Goal: Check status: Check status

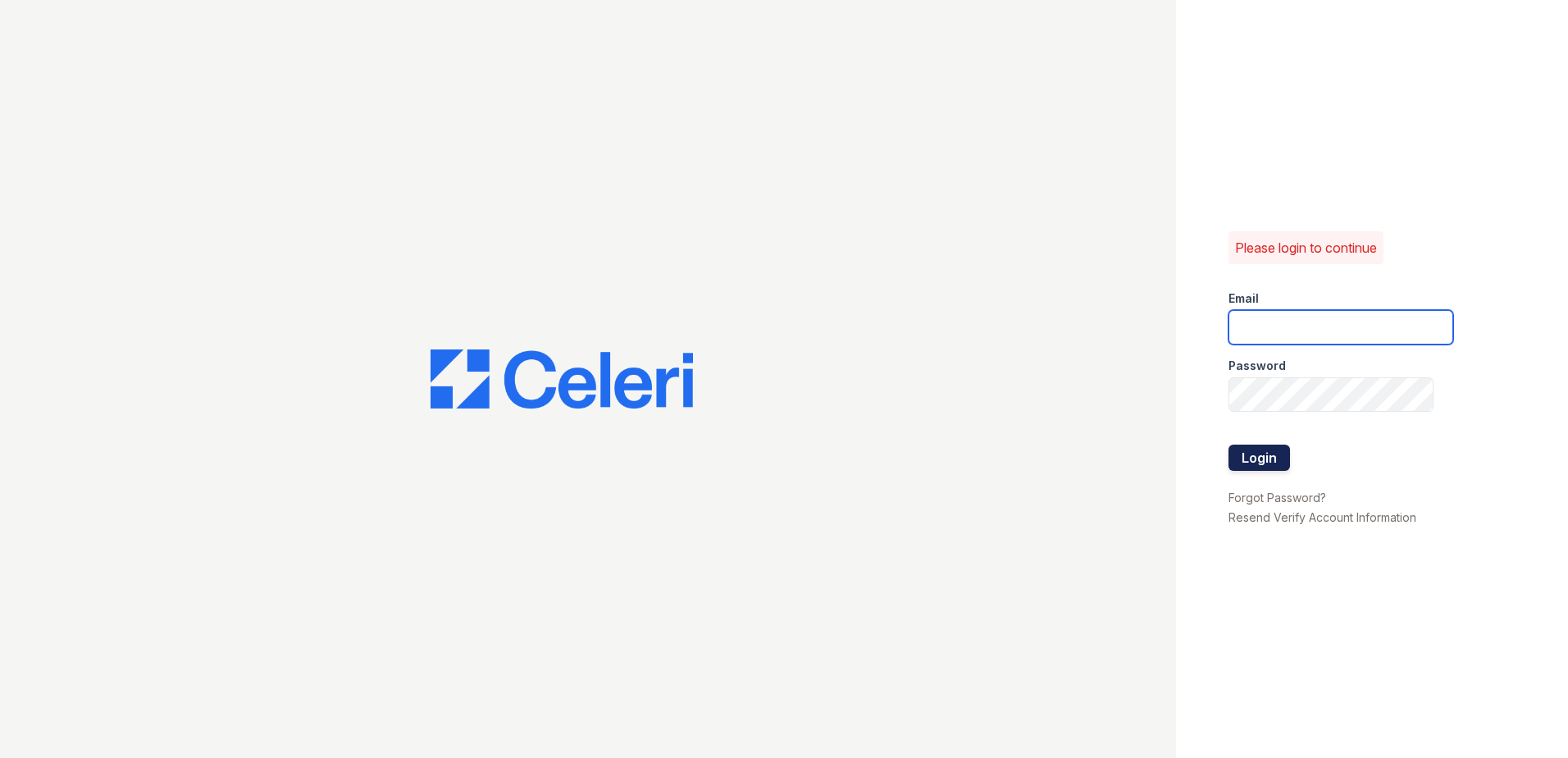
type input "vdardon@trinity-pm.com"
click at [1272, 457] on button "Login" at bounding box center [1260, 457] width 62 height 26
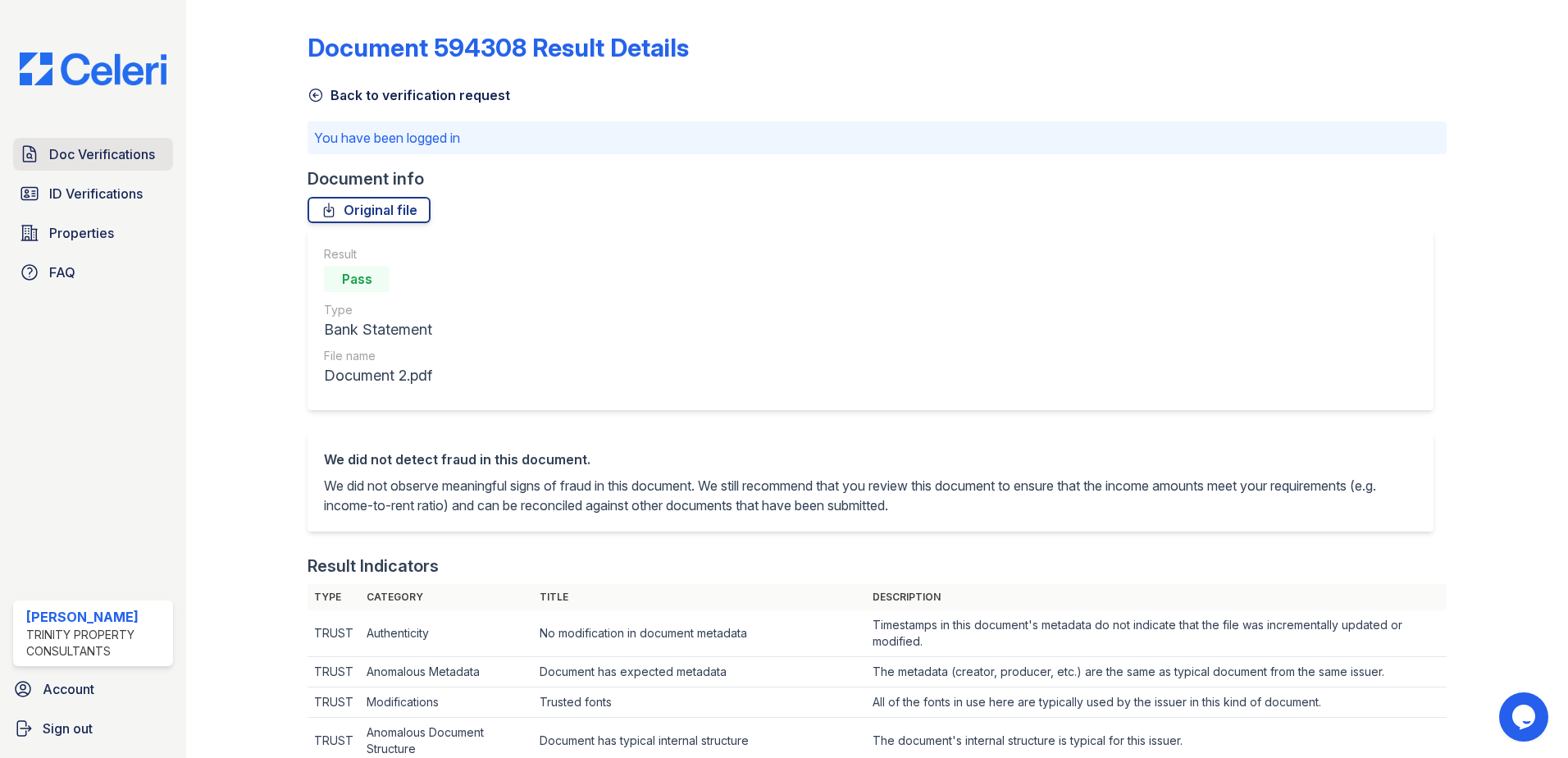
click at [114, 164] on span "Doc Verifications" at bounding box center [102, 154] width 106 height 19
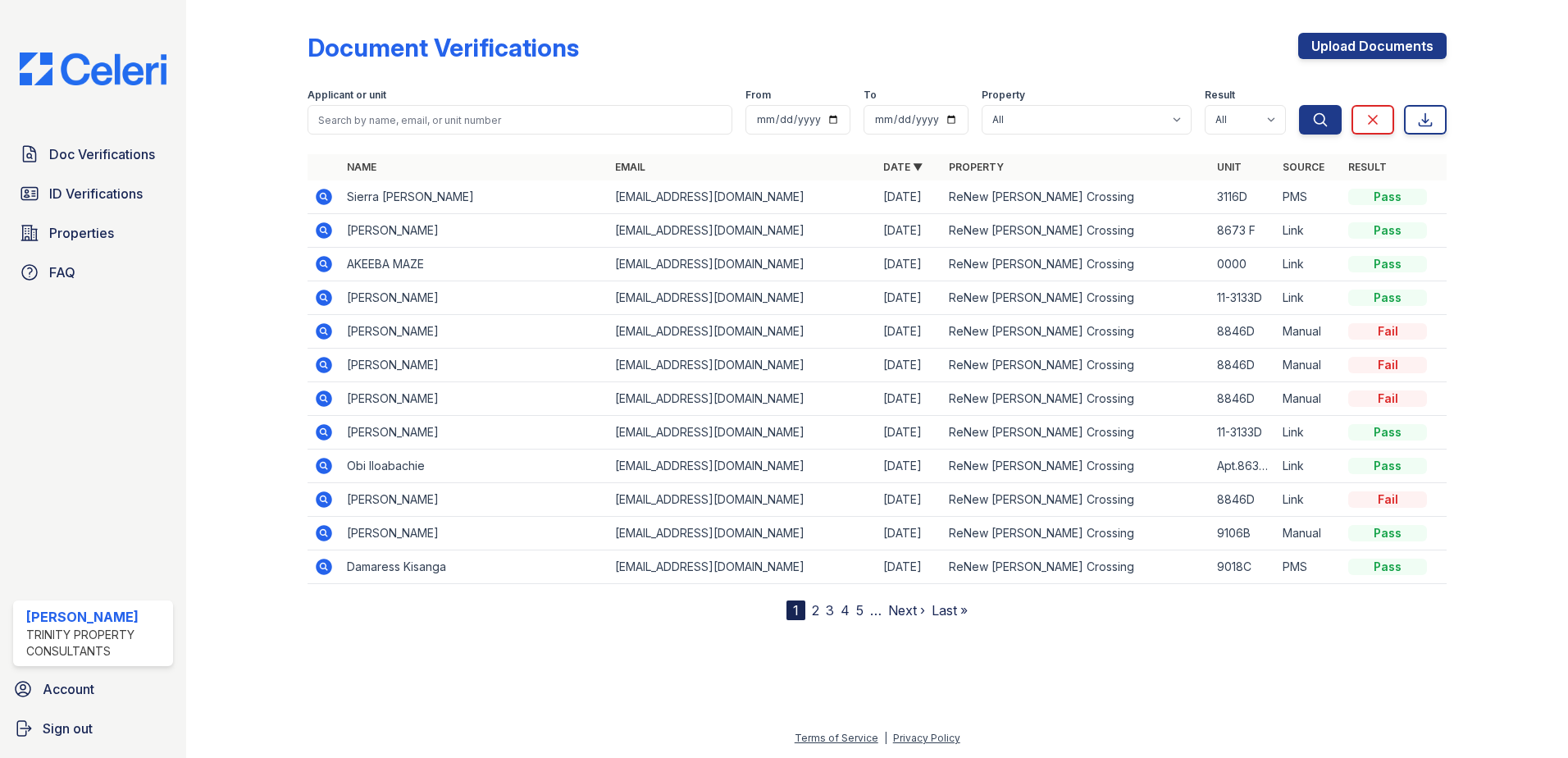
click at [326, 436] on icon at bounding box center [323, 432] width 16 height 16
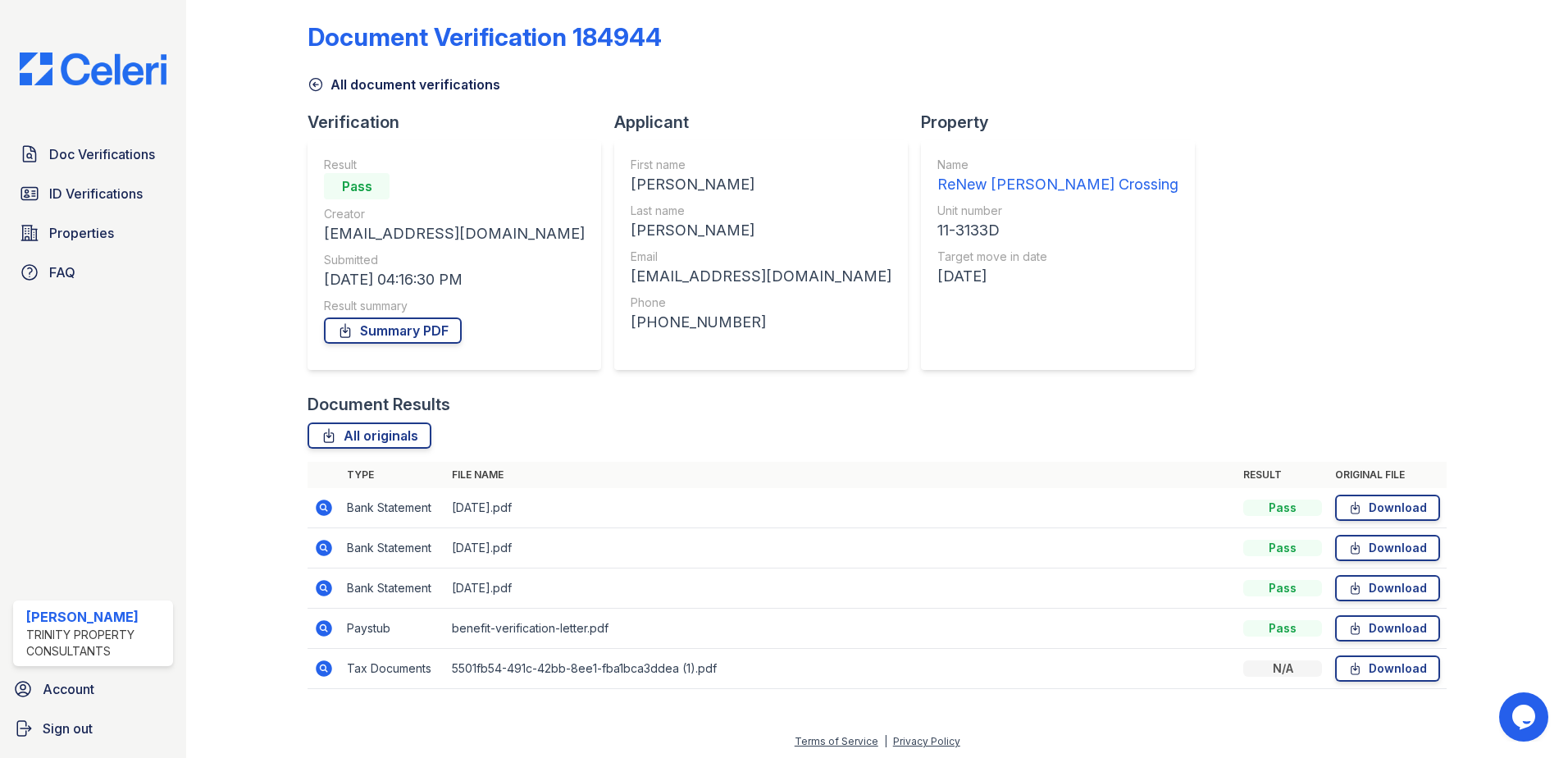
scroll to position [13, 0]
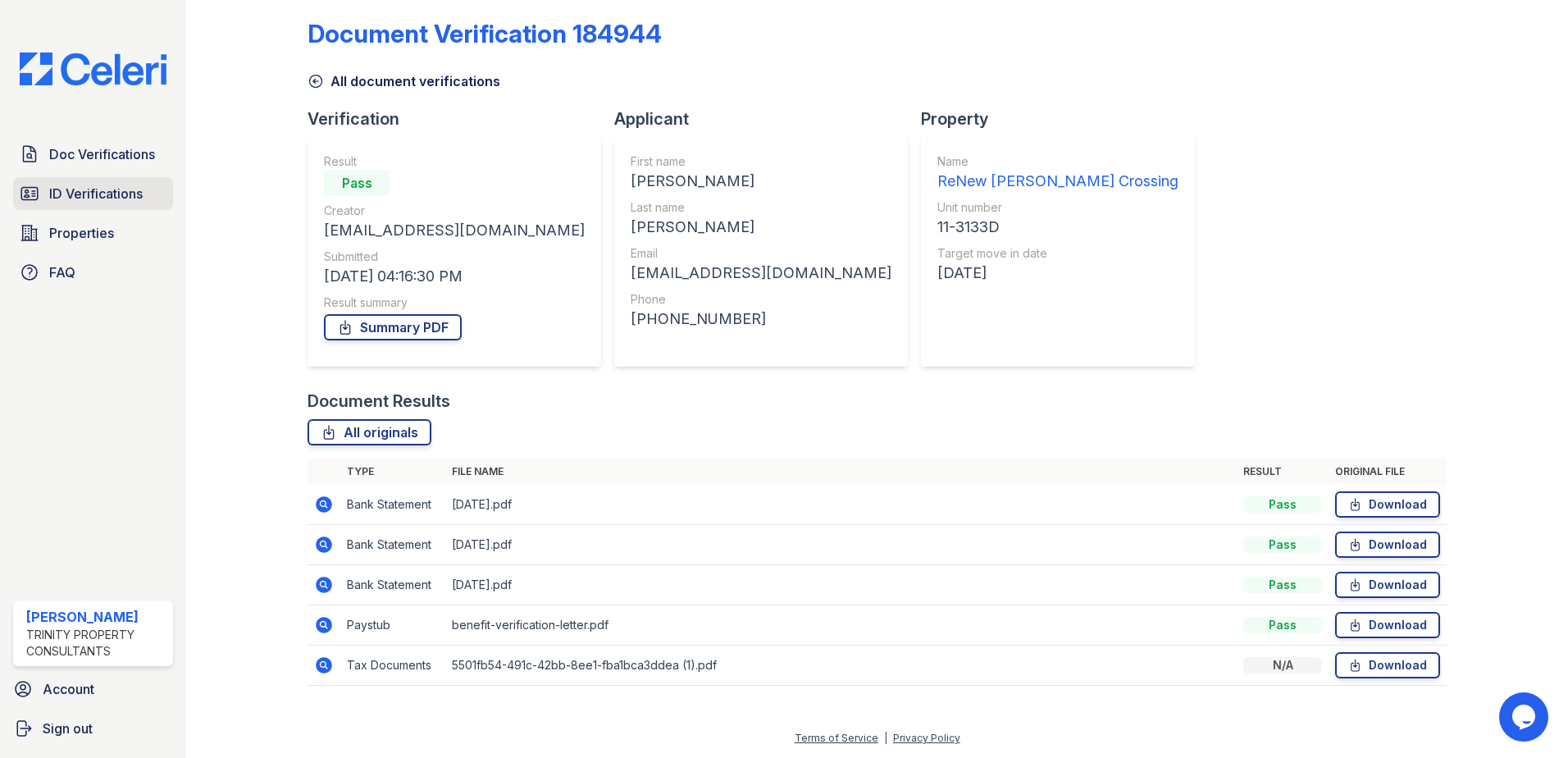
click at [59, 190] on span "ID Verifications" at bounding box center [95, 194] width 93 height 19
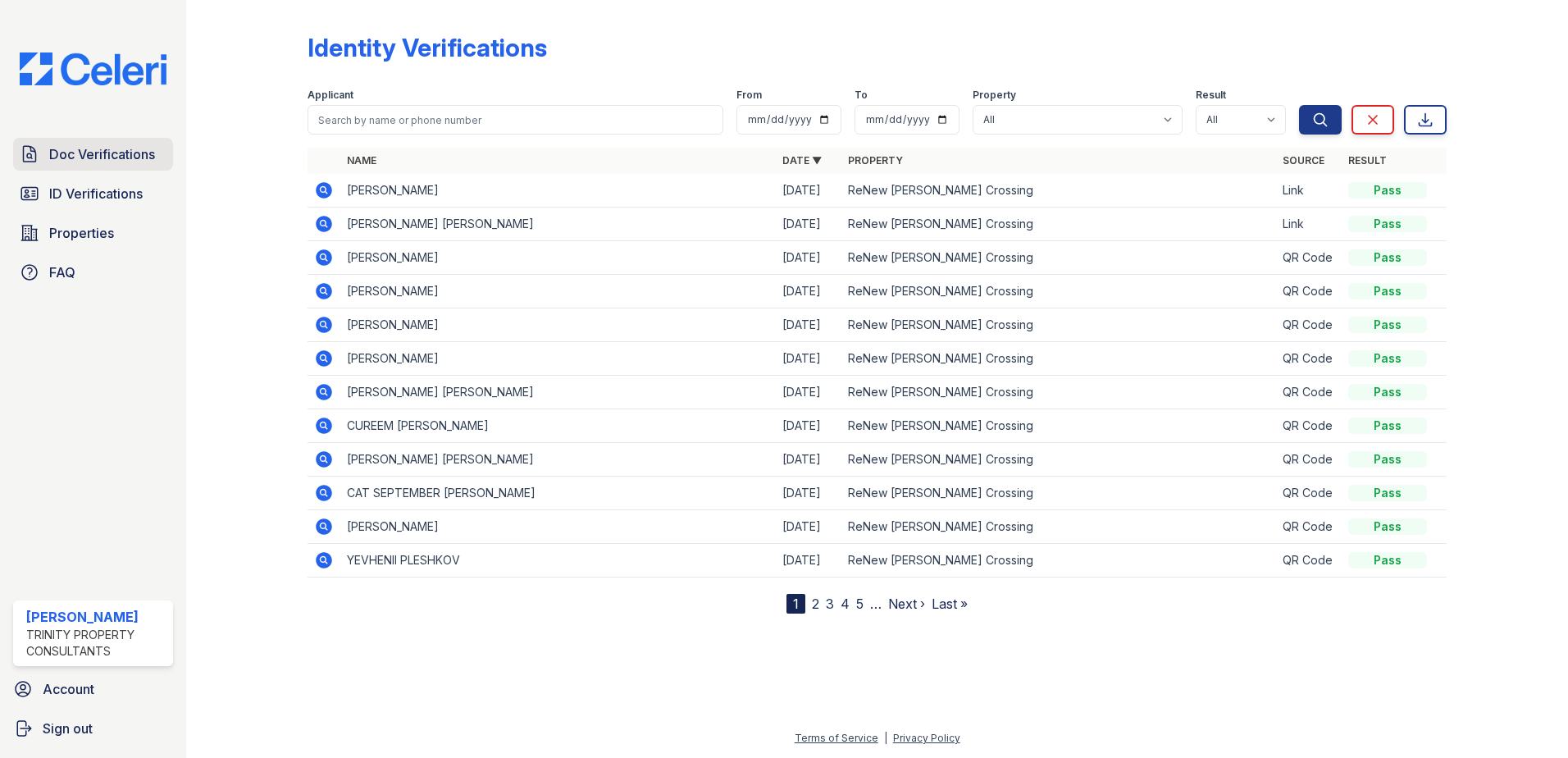
click at [140, 164] on span "Doc Verifications" at bounding box center [102, 154] width 106 height 19
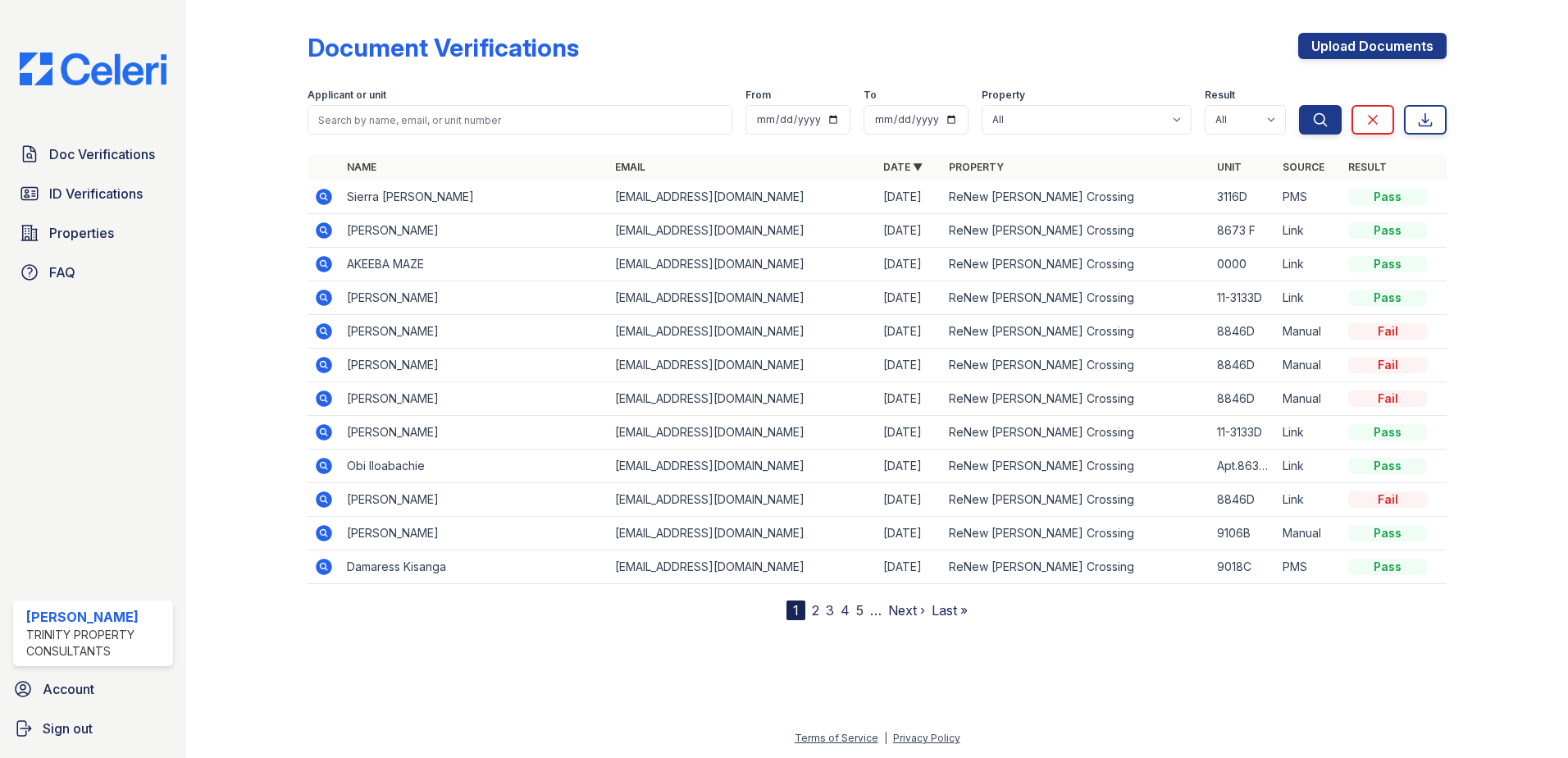
click at [328, 437] on icon at bounding box center [323, 432] width 16 height 16
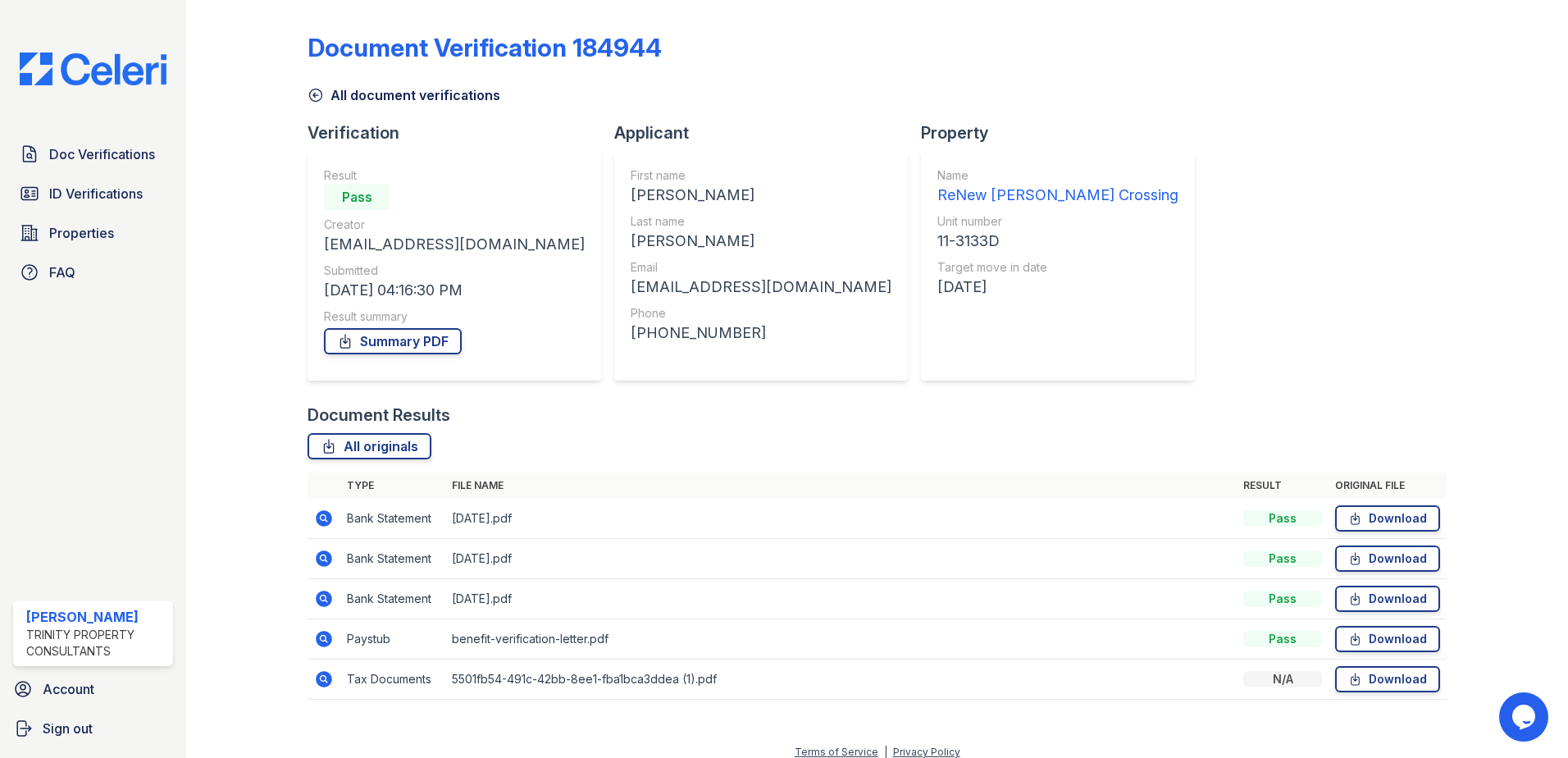
click at [327, 640] on icon at bounding box center [323, 639] width 16 height 16
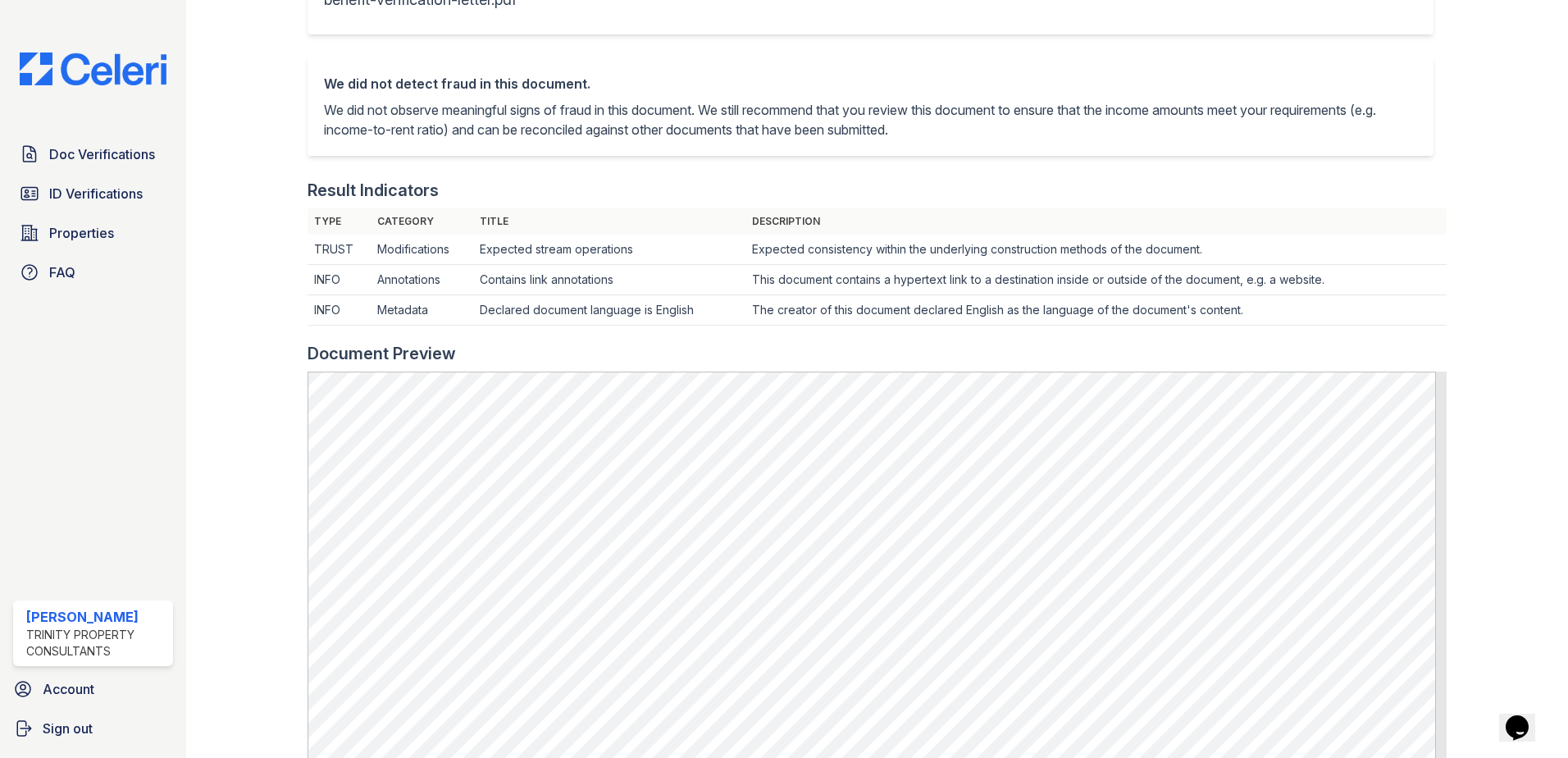
scroll to position [247, 0]
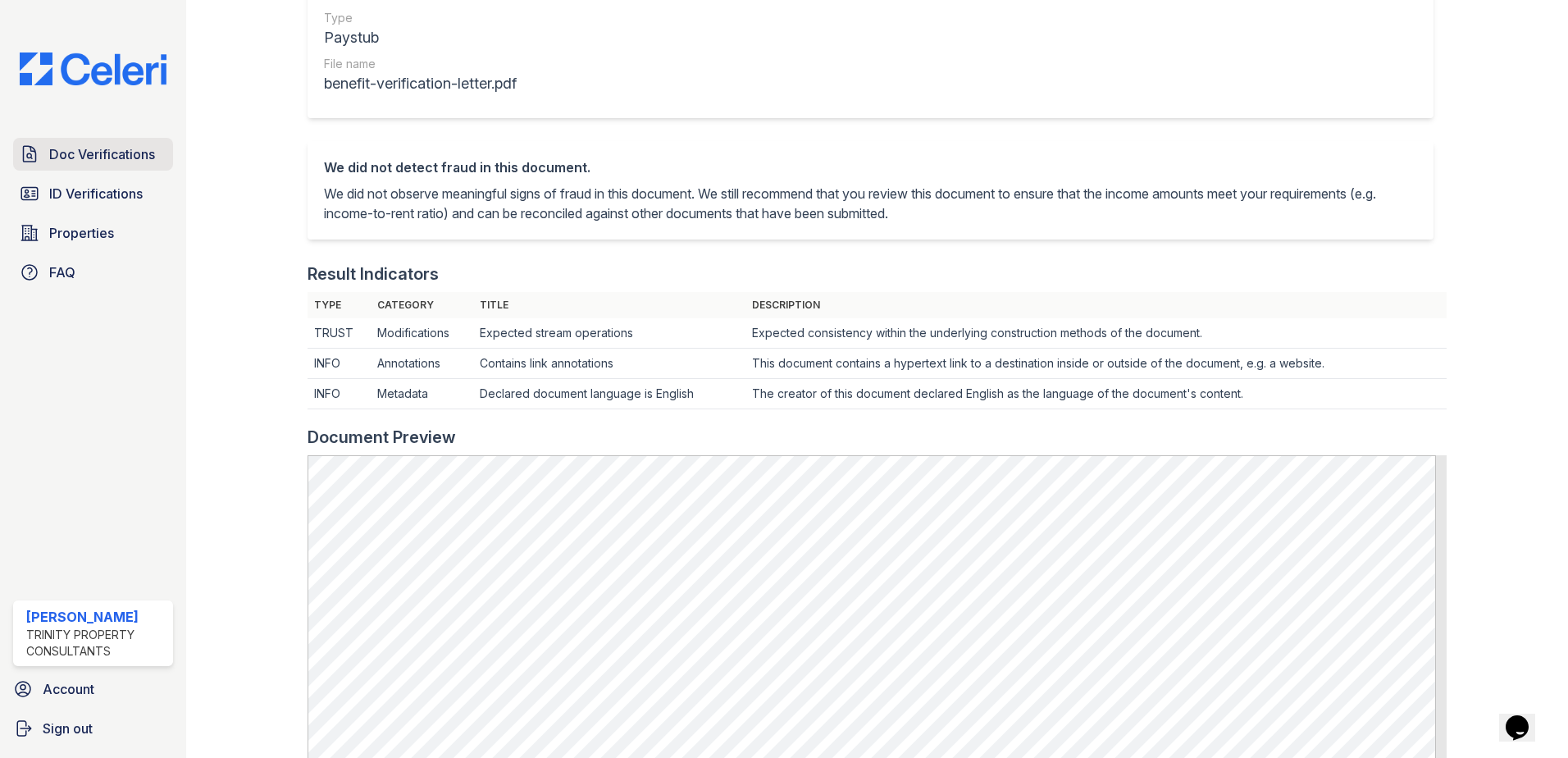
click at [70, 164] on span "Doc Verifications" at bounding box center [102, 154] width 106 height 19
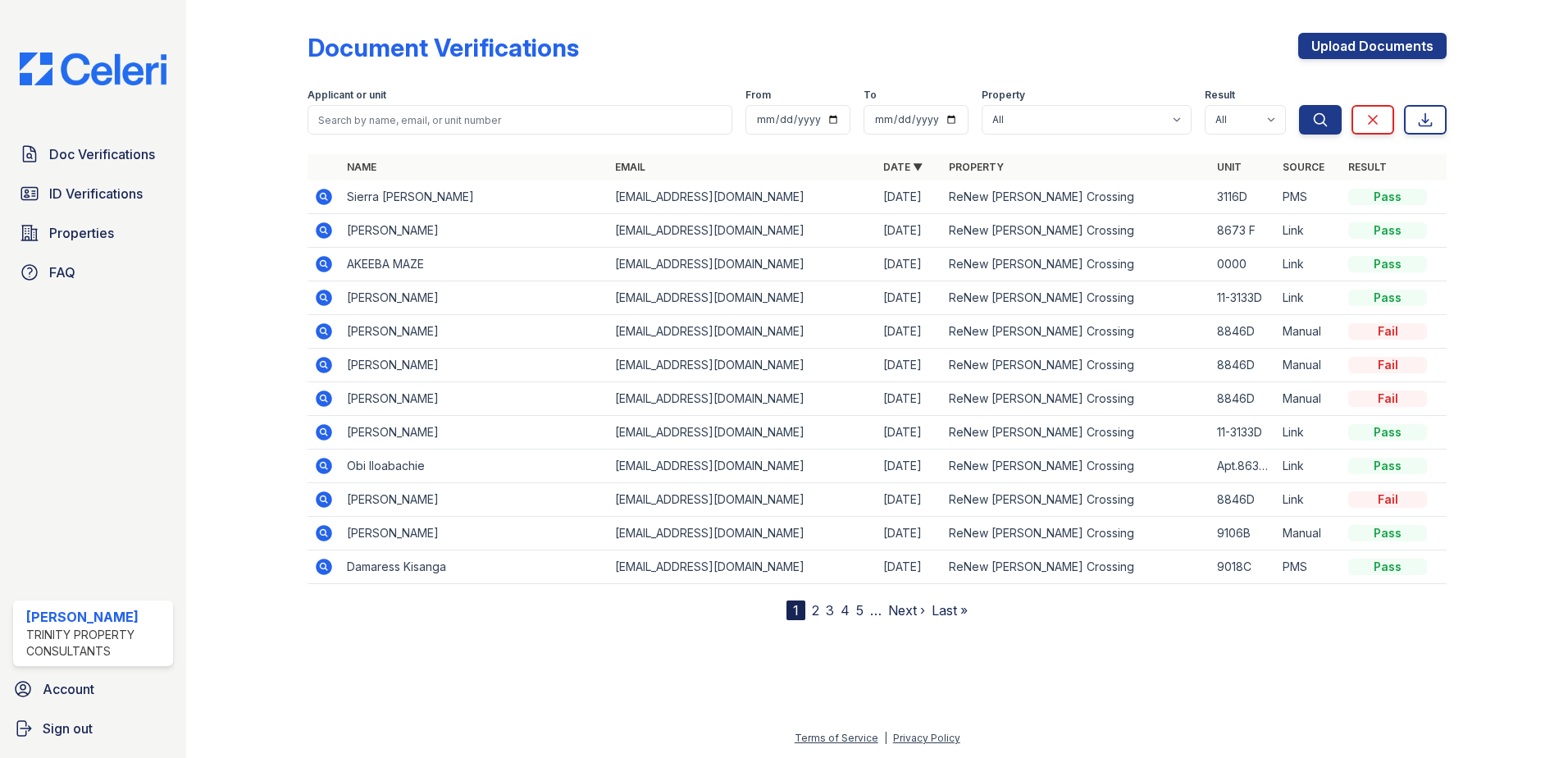
click at [324, 441] on icon at bounding box center [323, 432] width 19 height 19
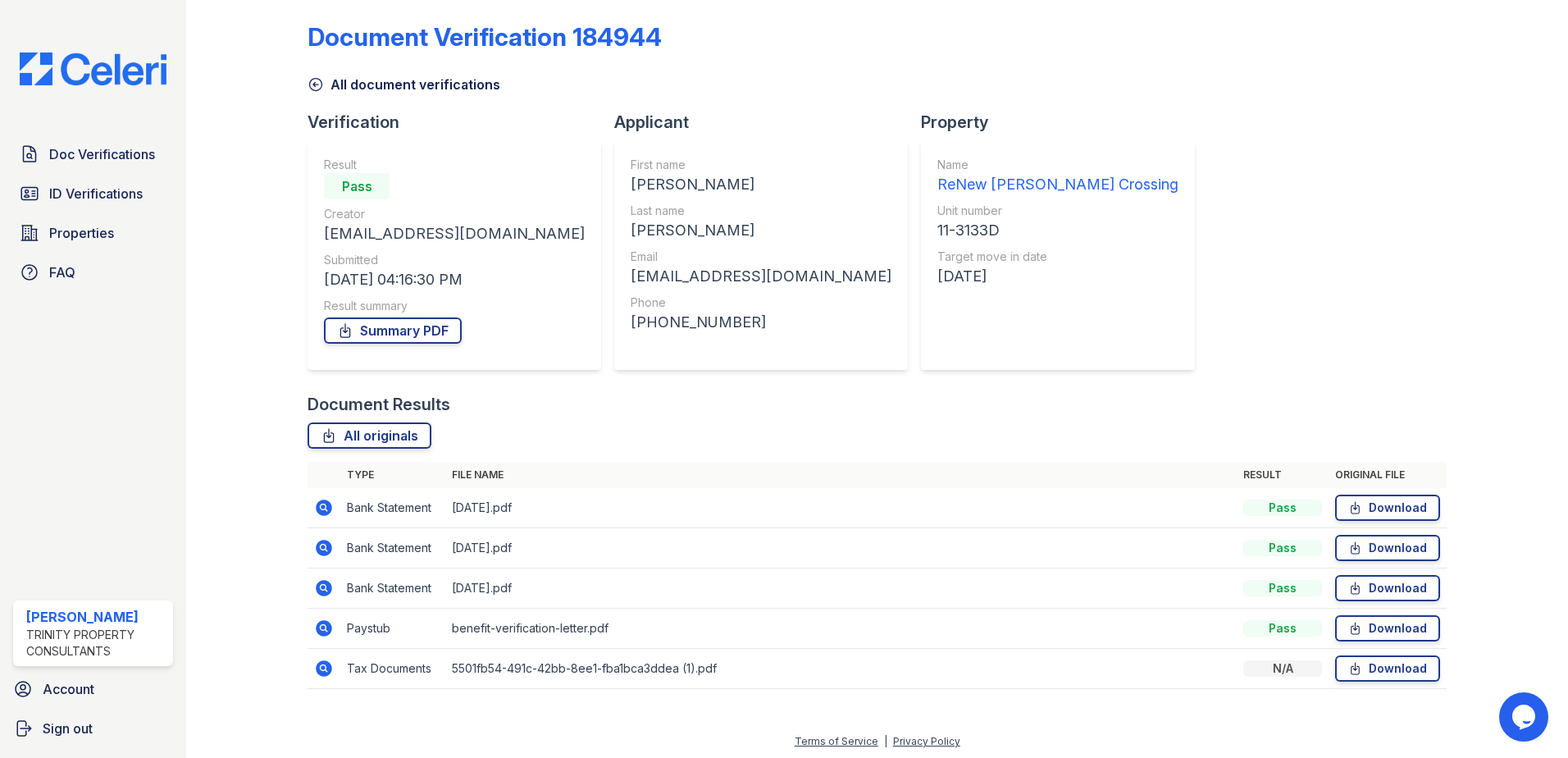
scroll to position [13, 0]
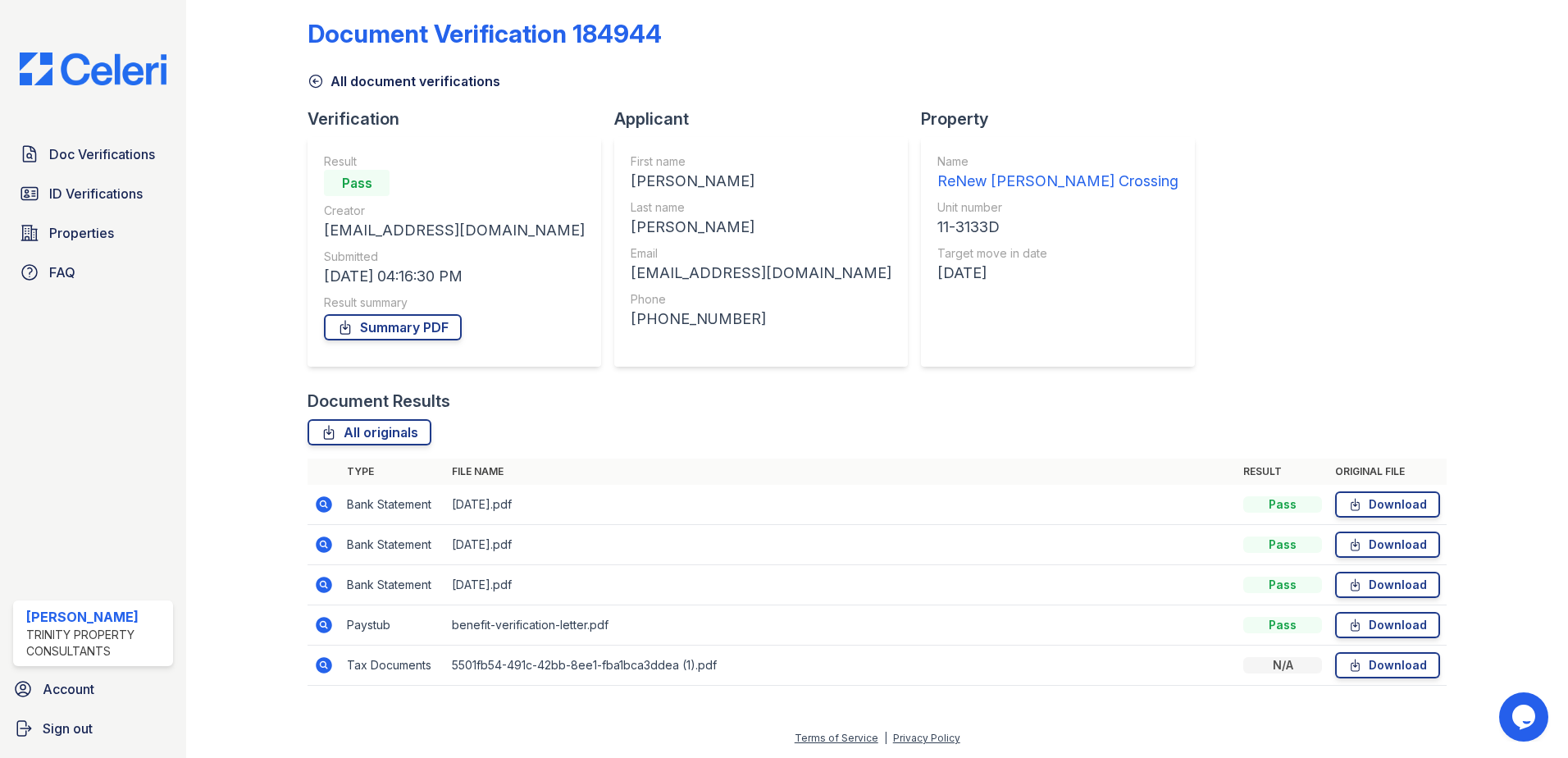
click at [321, 664] on icon at bounding box center [322, 665] width 4 height 4
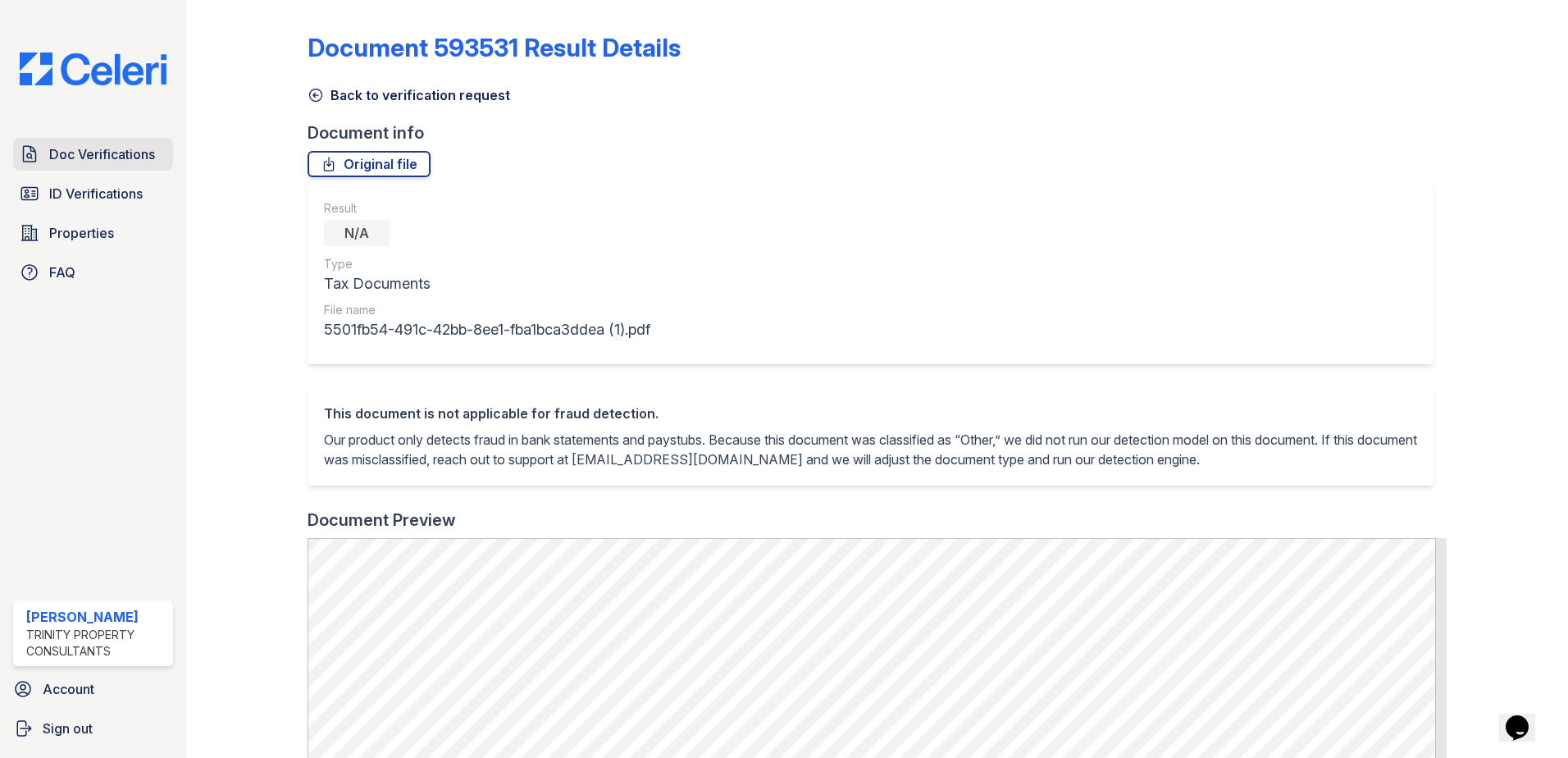
click at [66, 157] on span "Doc Verifications" at bounding box center [102, 154] width 106 height 19
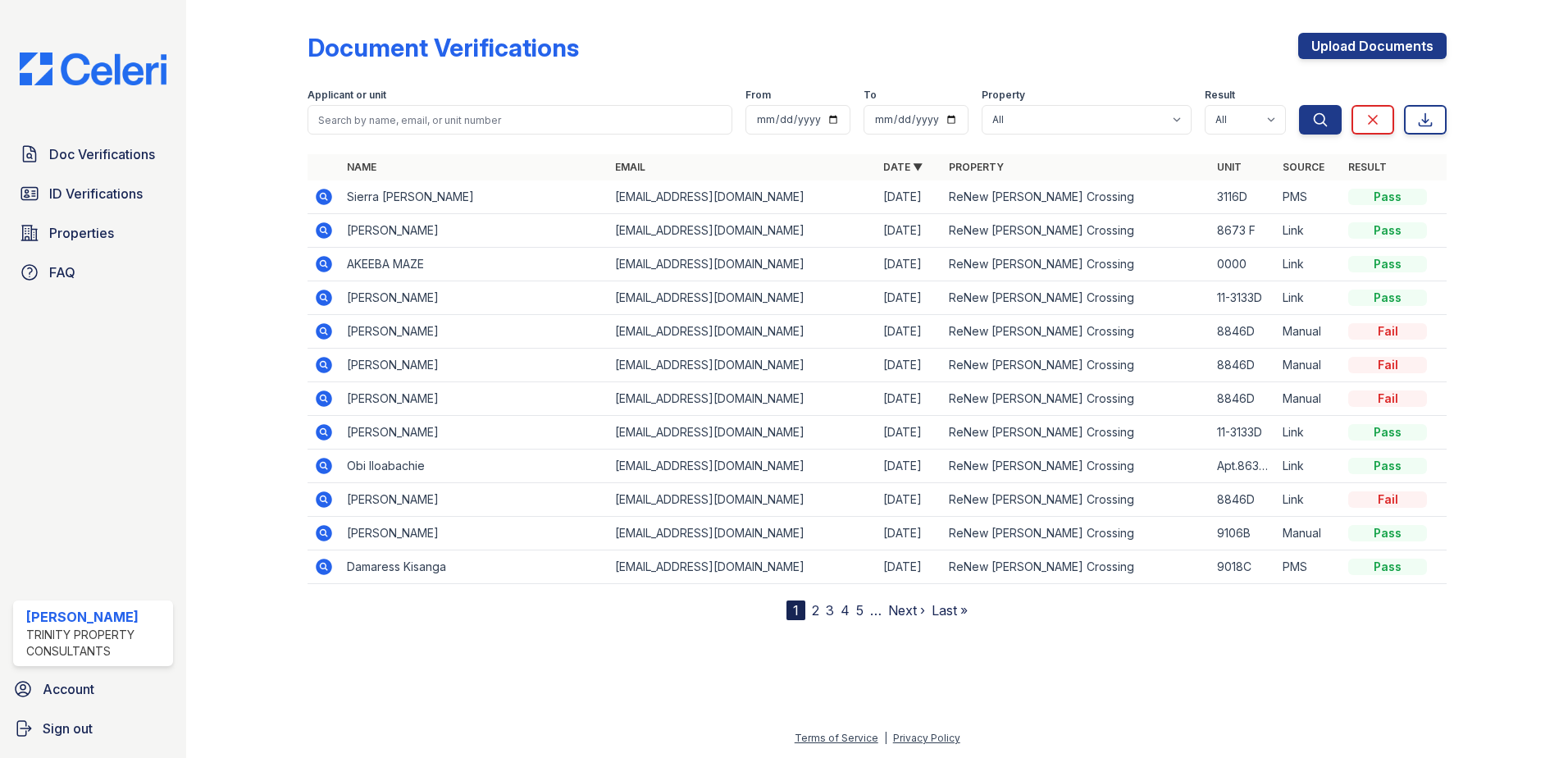
click at [324, 433] on icon at bounding box center [323, 432] width 19 height 19
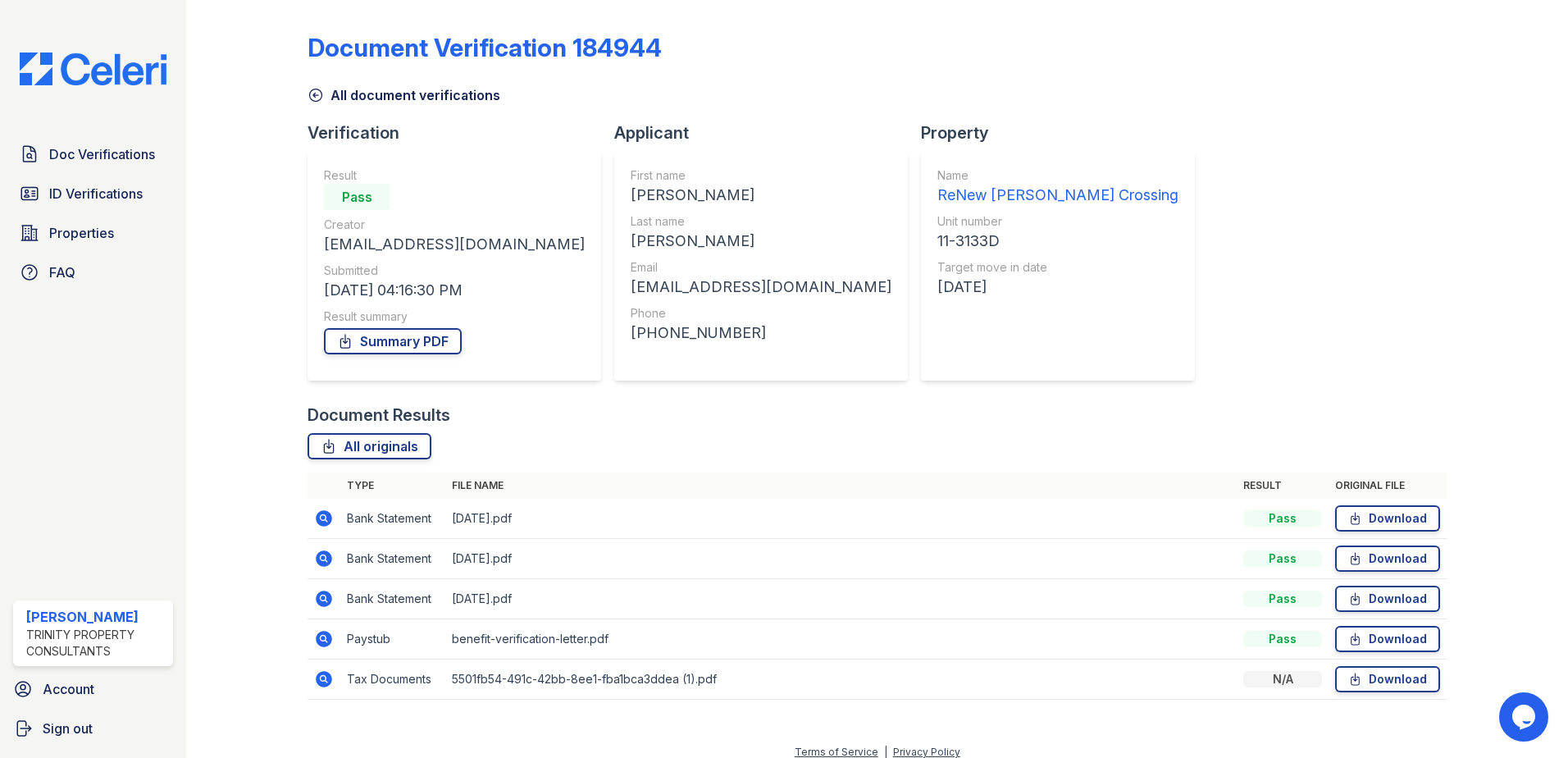
click at [324, 519] on icon at bounding box center [323, 518] width 19 height 19
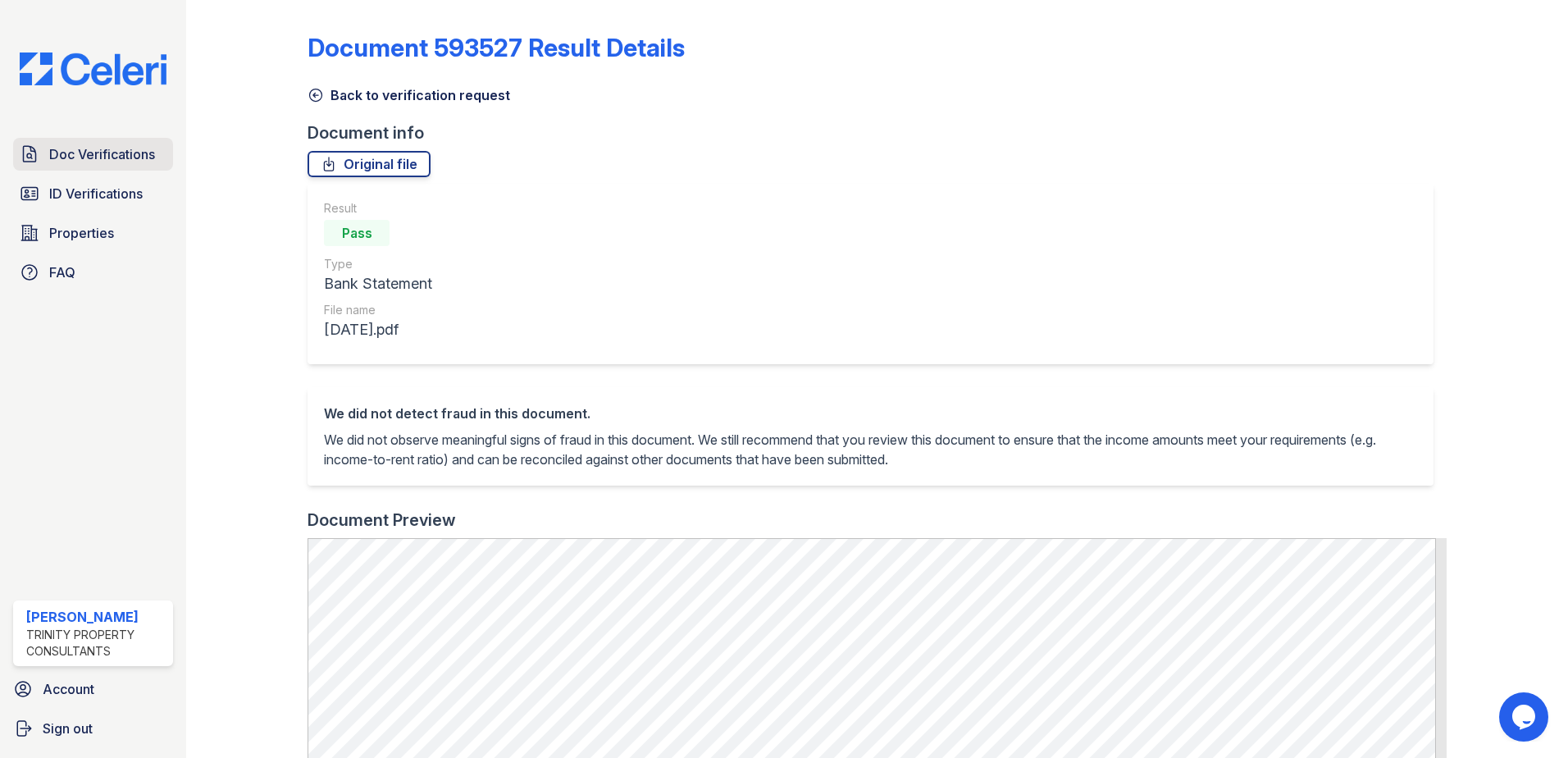
click at [82, 164] on span "Doc Verifications" at bounding box center [102, 154] width 106 height 19
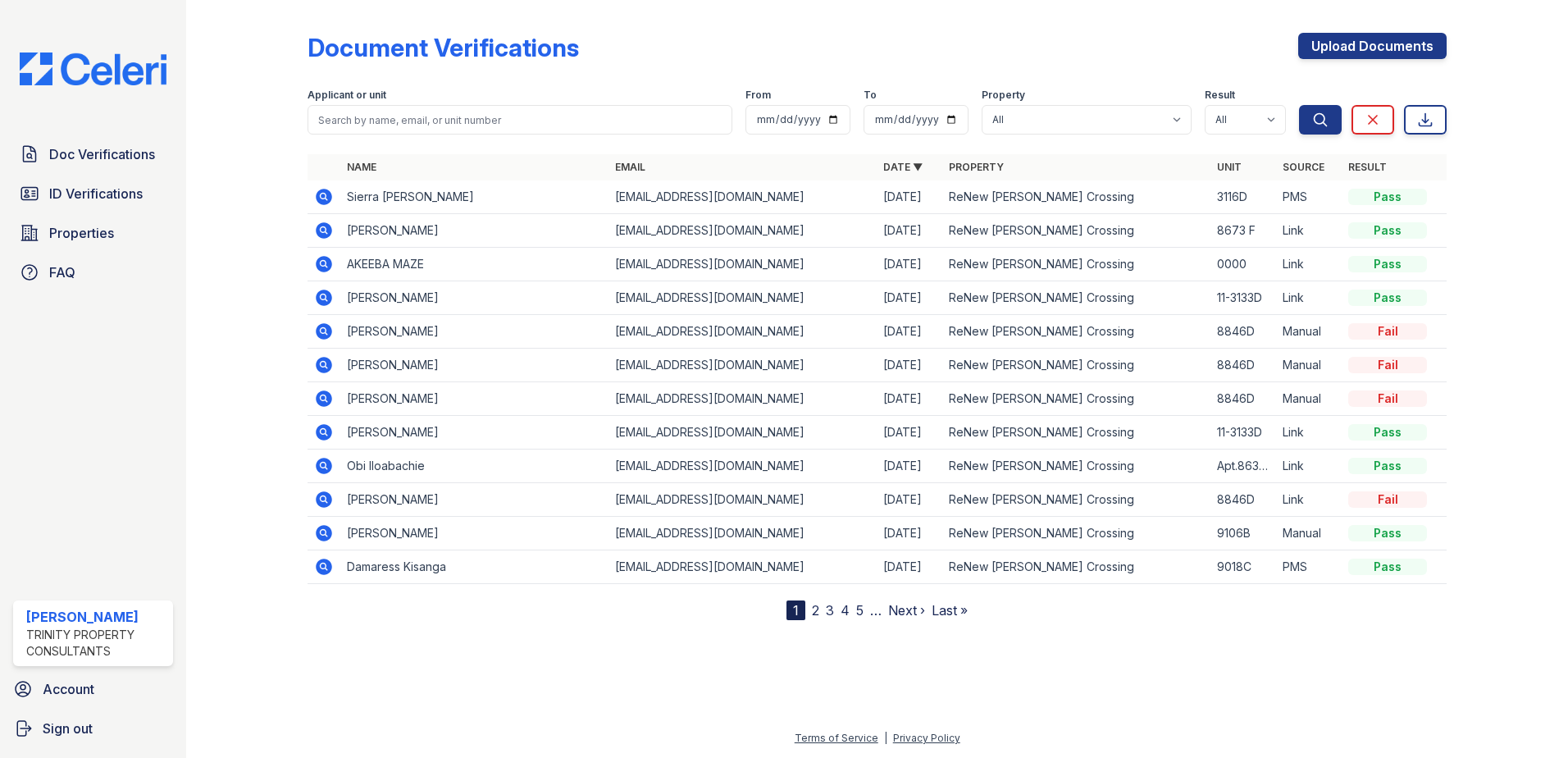
click at [328, 432] on icon at bounding box center [323, 432] width 16 height 16
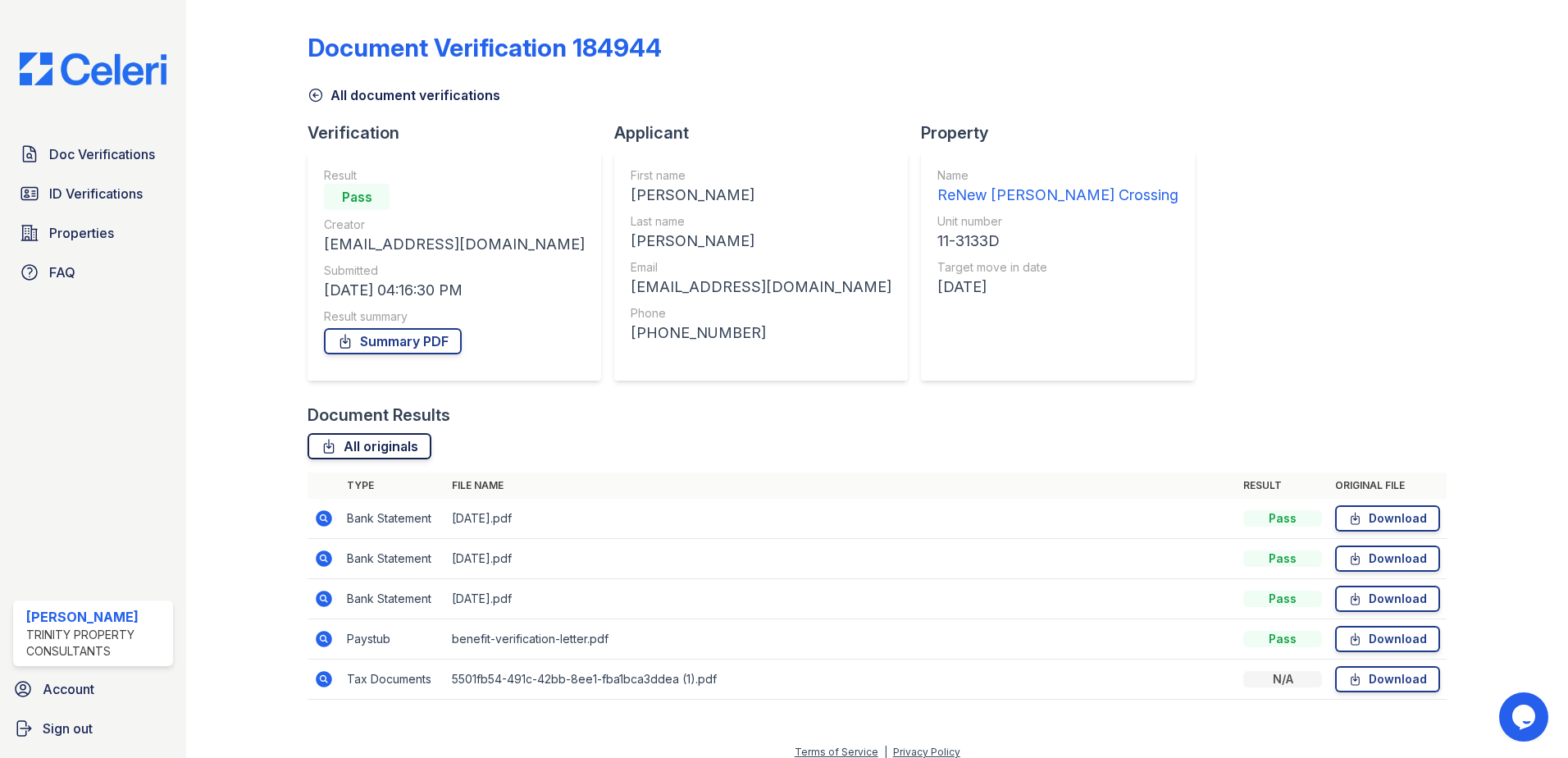
scroll to position [13, 0]
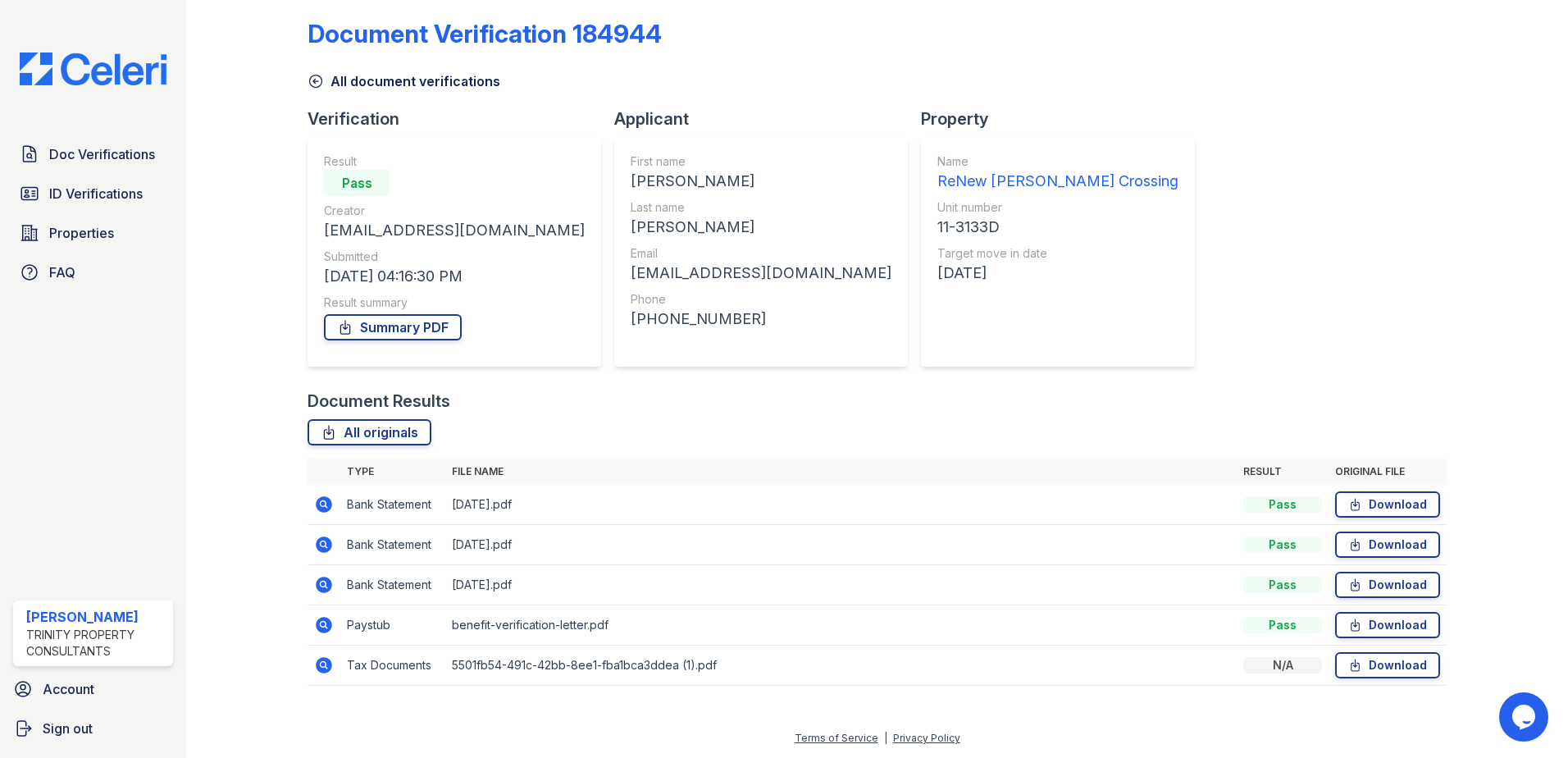
click at [322, 667] on icon at bounding box center [322, 665] width 4 height 4
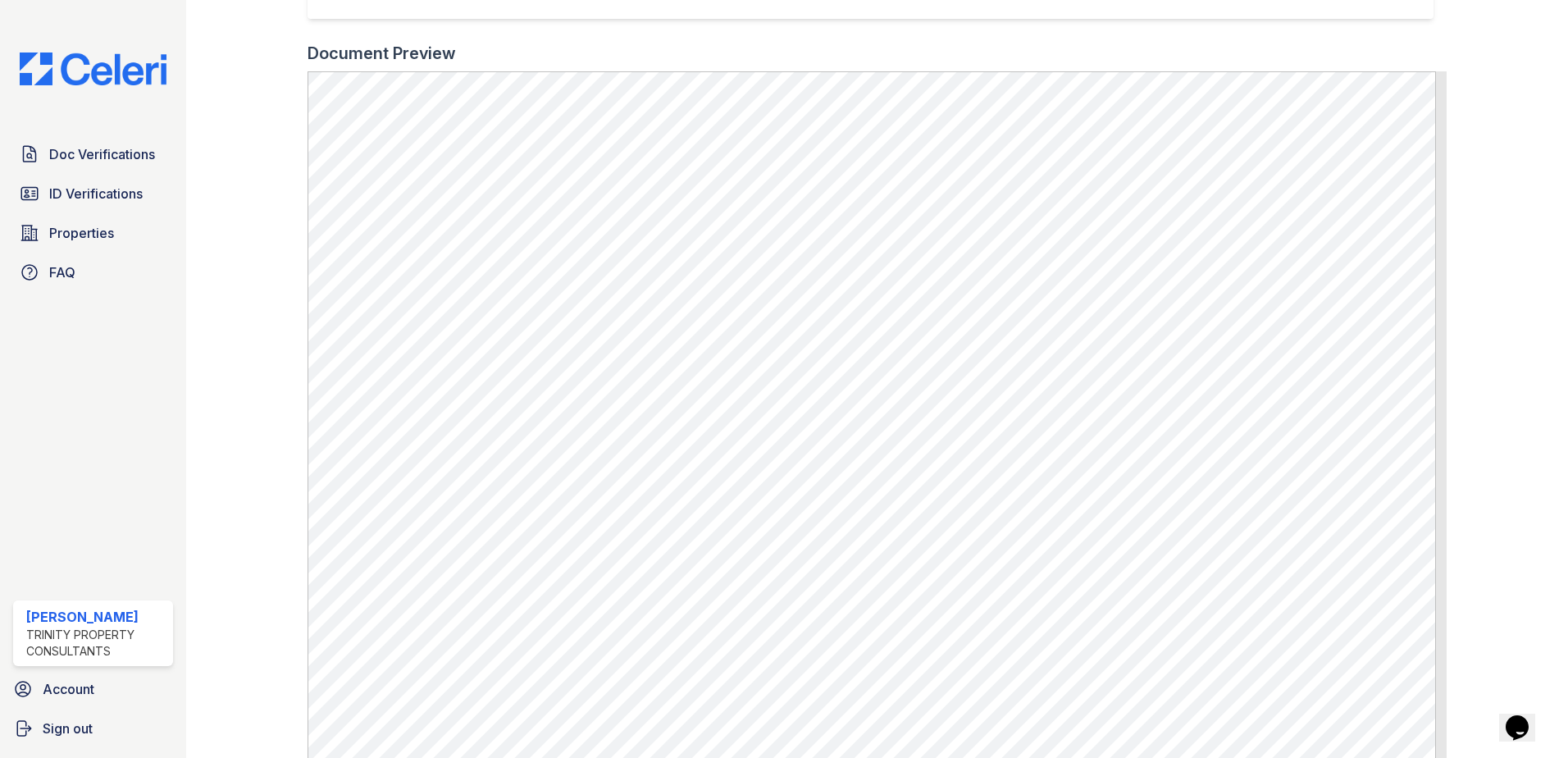
scroll to position [492, 0]
click at [64, 139] on link "Doc Verifications" at bounding box center [93, 154] width 160 height 33
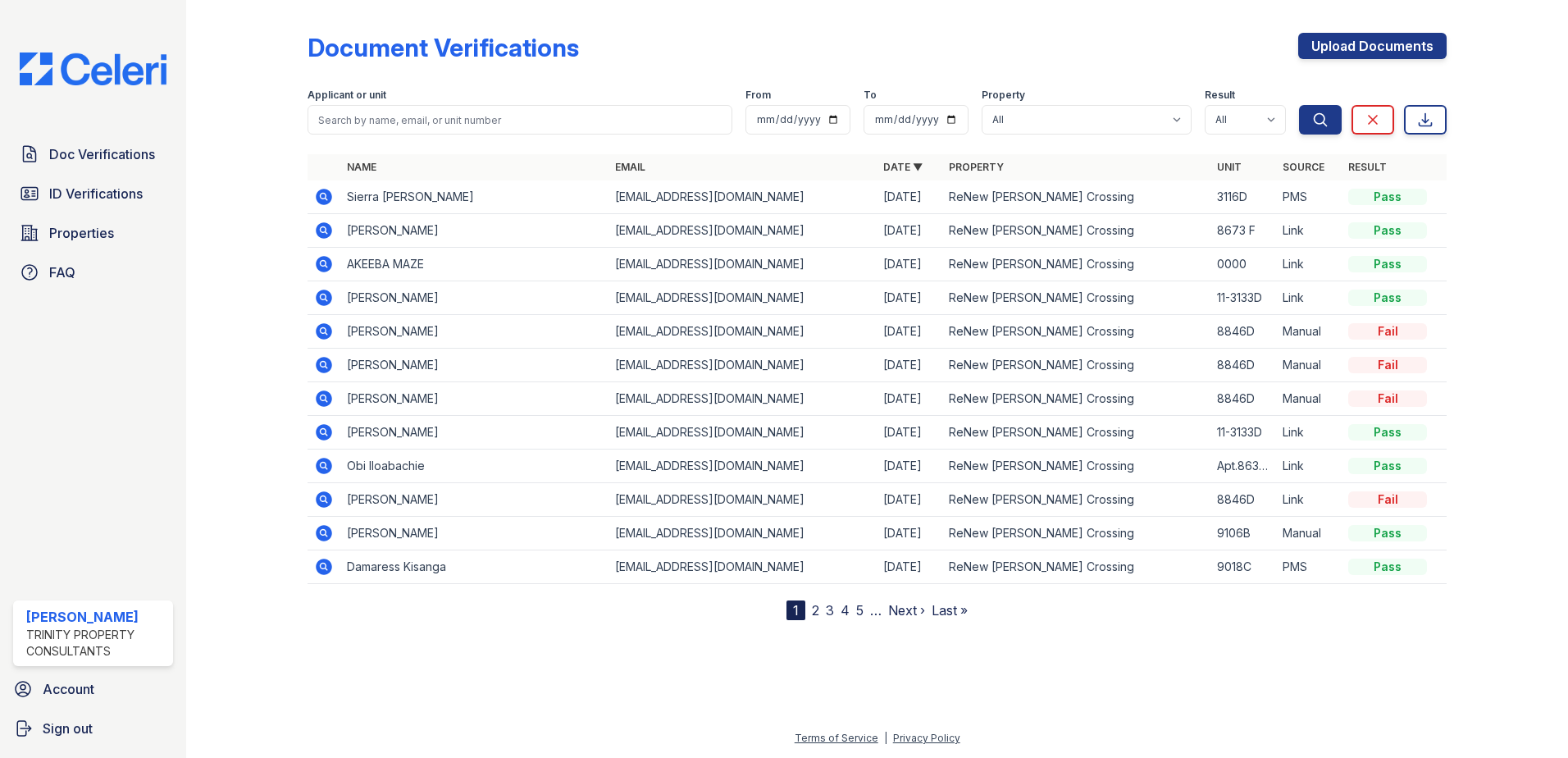
click at [323, 431] on icon at bounding box center [322, 431] width 4 height 4
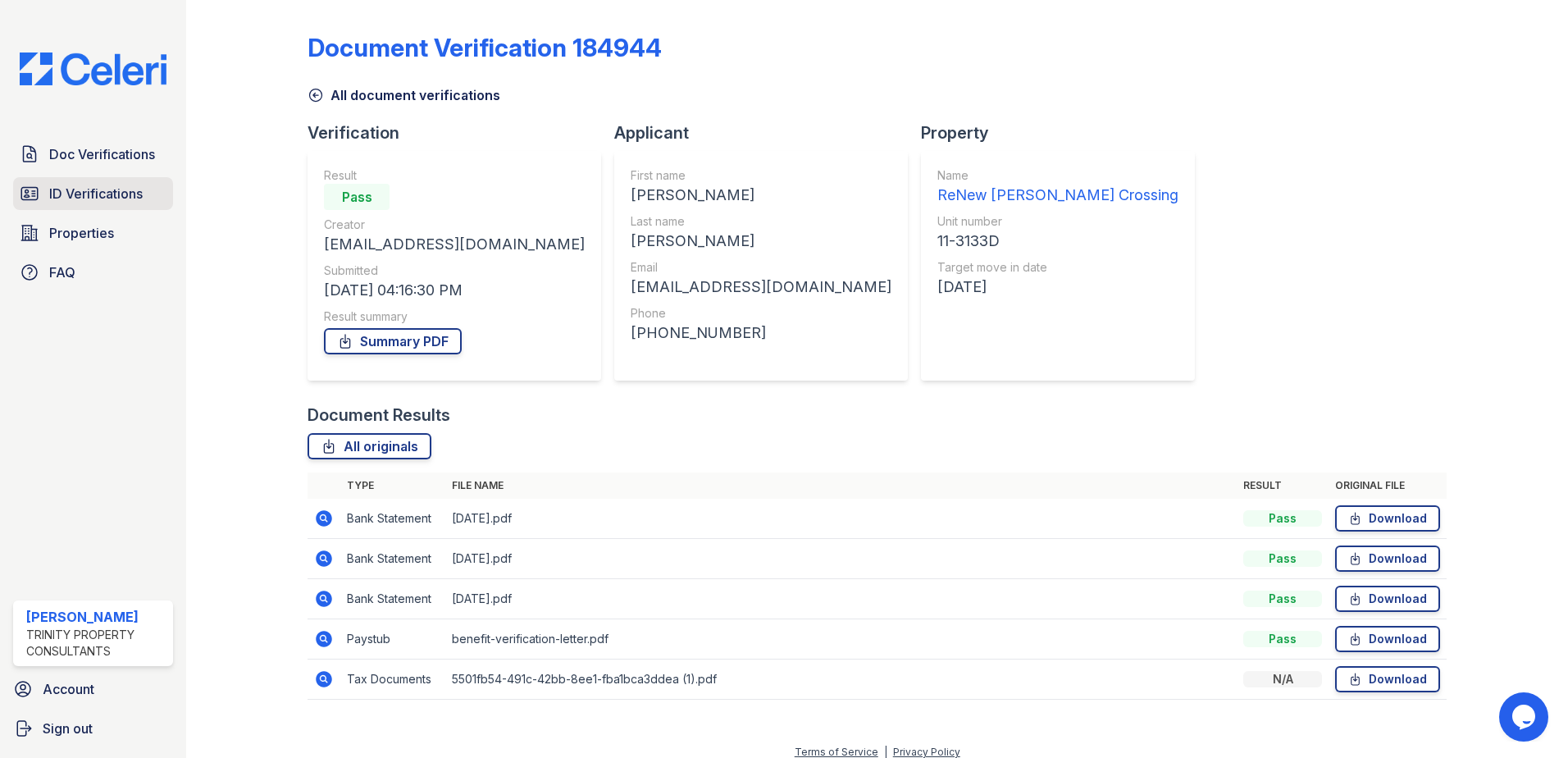
click at [102, 197] on span "ID Verifications" at bounding box center [95, 194] width 93 height 19
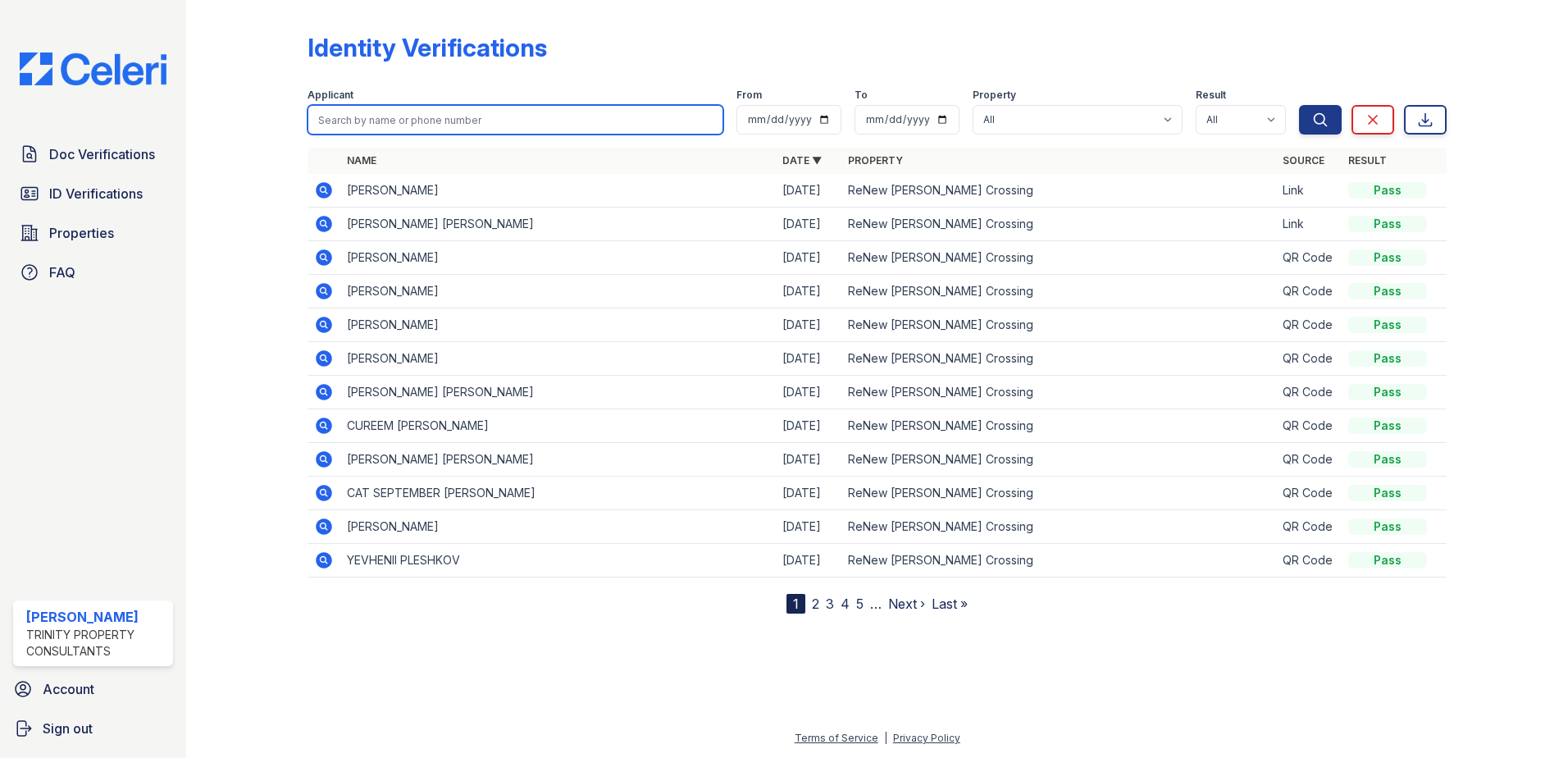
click at [394, 119] on input "search" at bounding box center [516, 119] width 416 height 30
type input "paulette"
click at [1299, 105] on button "Search" at bounding box center [1321, 119] width 42 height 30
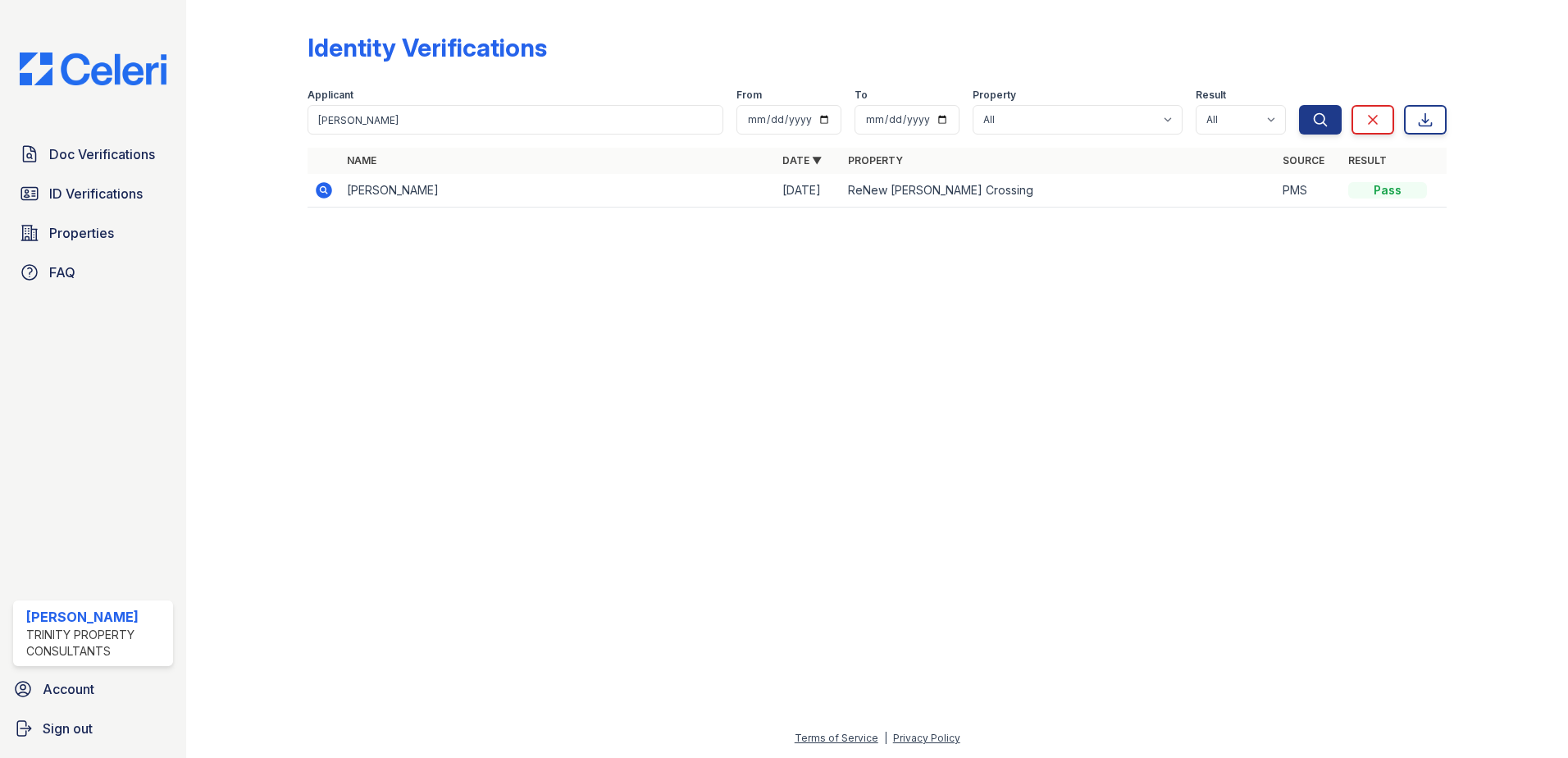
click at [332, 188] on icon at bounding box center [323, 190] width 19 height 19
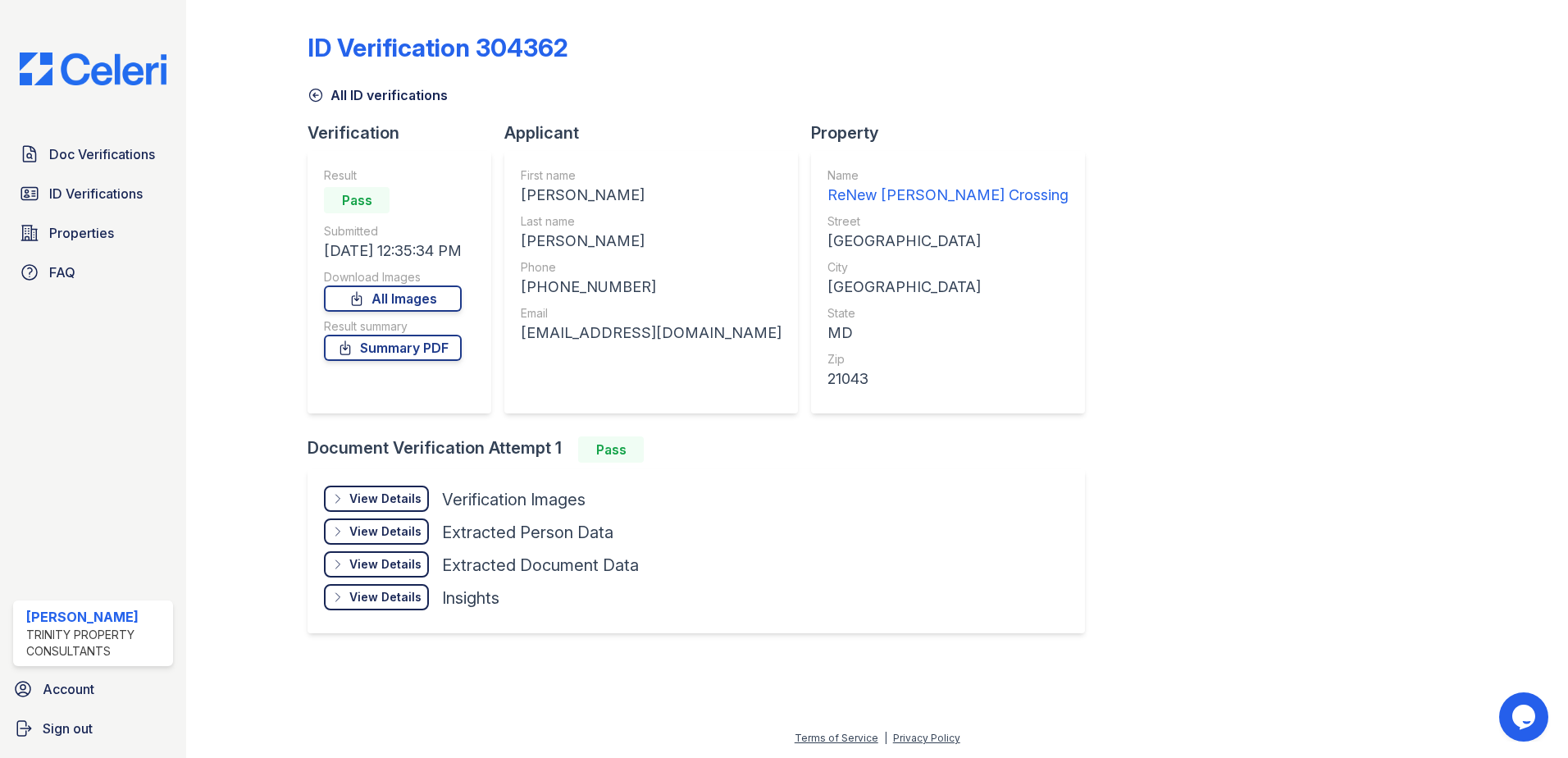
click at [374, 505] on div "View Details" at bounding box center [385, 499] width 72 height 16
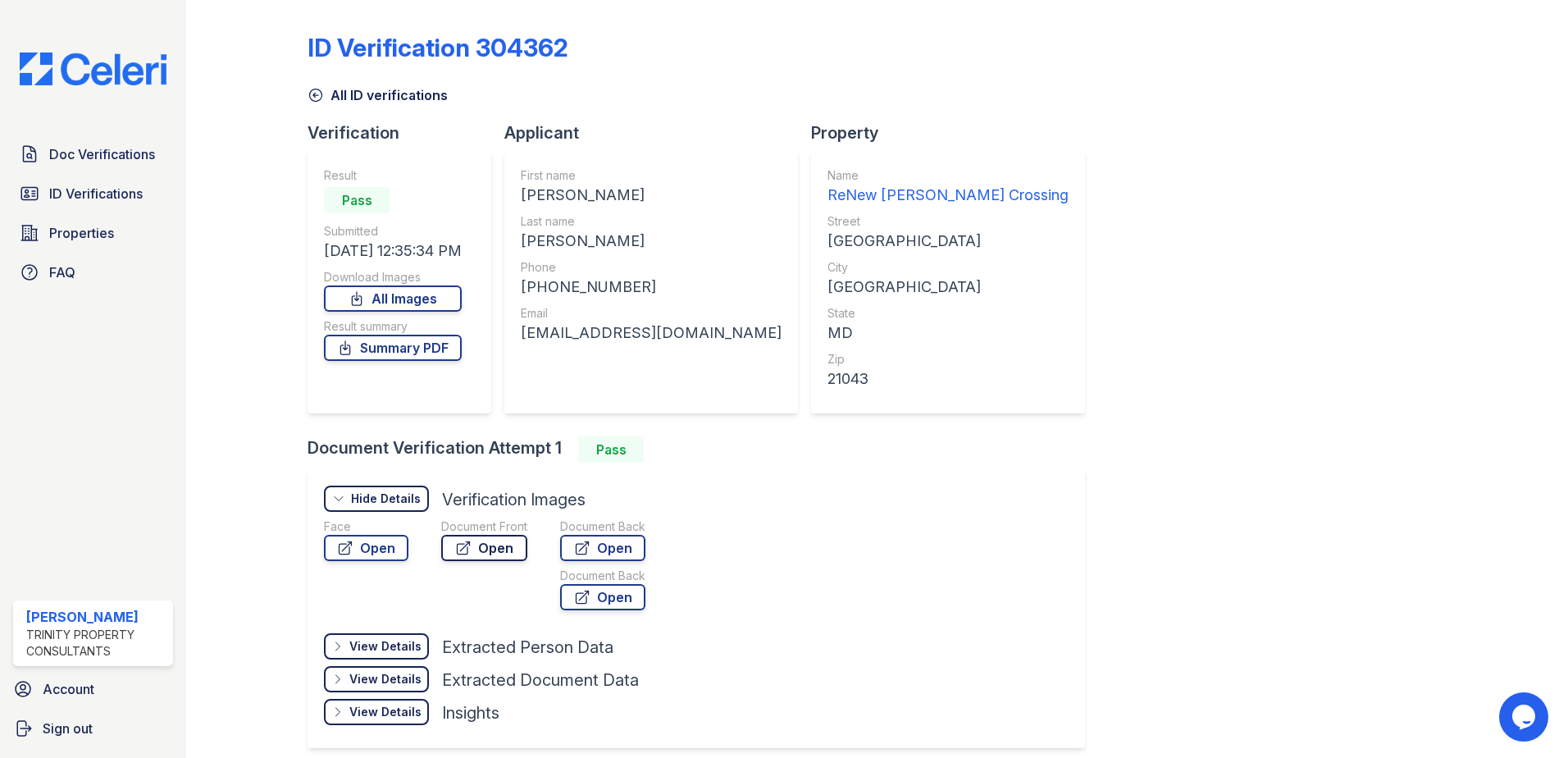
click at [480, 546] on link "Open" at bounding box center [484, 548] width 86 height 26
